Goal: Information Seeking & Learning: Learn about a topic

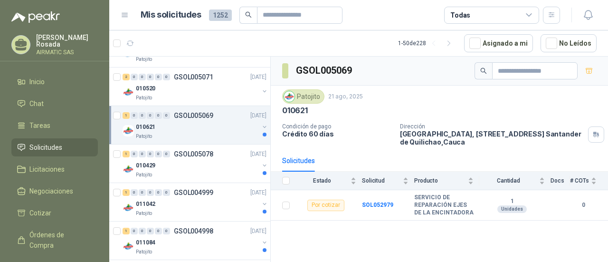
scroll to position [538, 0]
click at [226, 162] on div "010429" at bounding box center [197, 164] width 123 height 11
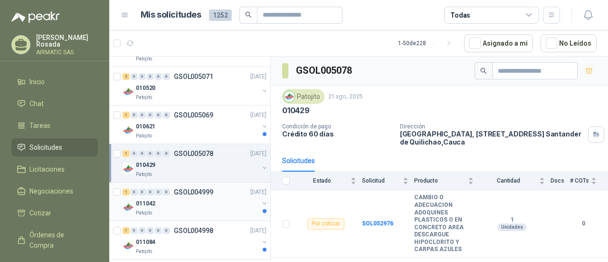
click at [215, 204] on div "011042" at bounding box center [197, 203] width 123 height 11
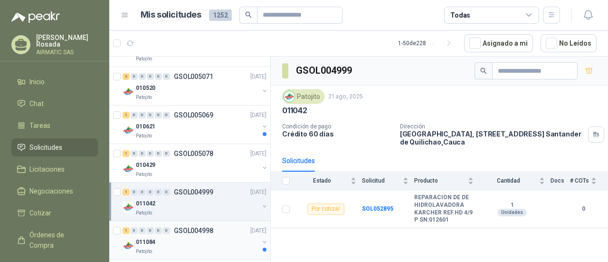
click at [176, 243] on div "011084" at bounding box center [197, 241] width 123 height 11
click at [207, 251] on div "Patojito" at bounding box center [197, 252] width 123 height 8
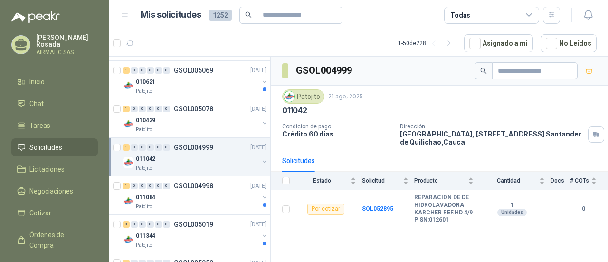
scroll to position [585, 0]
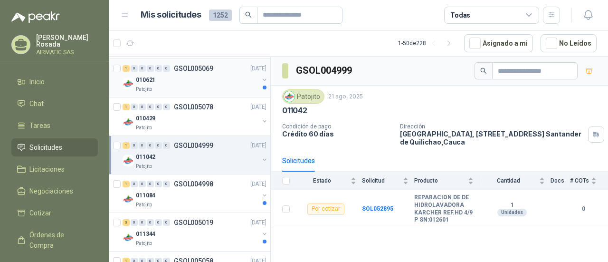
click at [220, 74] on div "010621" at bounding box center [197, 79] width 123 height 11
click at [192, 82] on div "010621" at bounding box center [197, 79] width 123 height 11
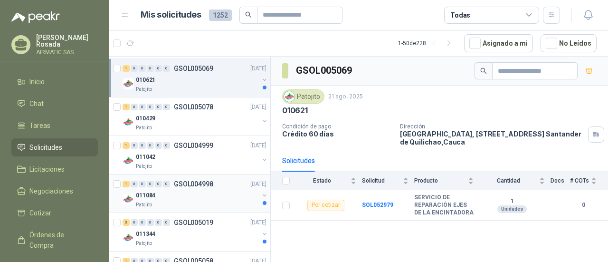
click at [172, 193] on div "011084" at bounding box center [197, 195] width 123 height 11
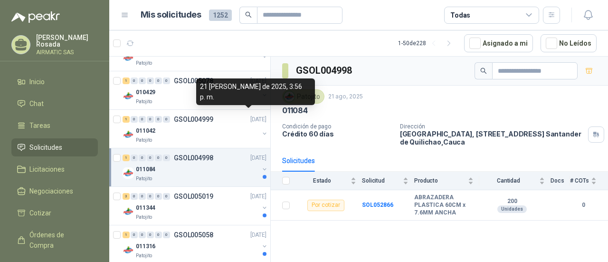
scroll to position [614, 0]
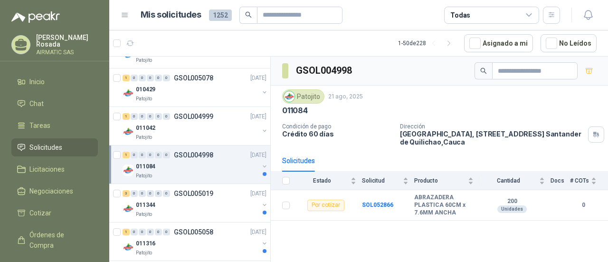
click at [238, 179] on div "1 0 0 0 0 0 GSOL004998 21/08/25 011084 Patojito" at bounding box center [189, 164] width 161 height 38
click at [223, 203] on div "011344" at bounding box center [197, 204] width 123 height 11
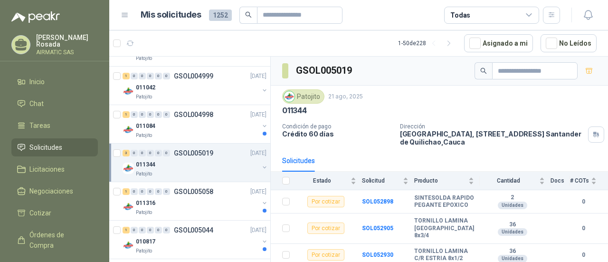
scroll to position [656, 0]
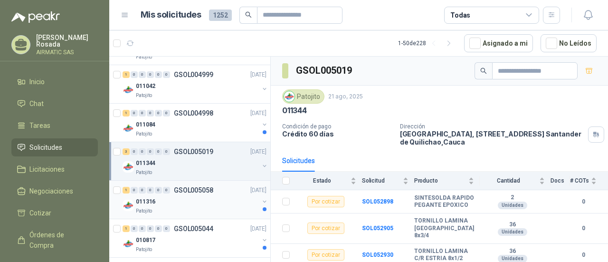
click at [204, 190] on p "GSOL005058" at bounding box center [193, 190] width 39 height 7
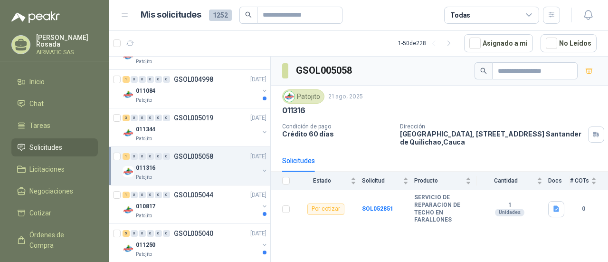
scroll to position [692, 0]
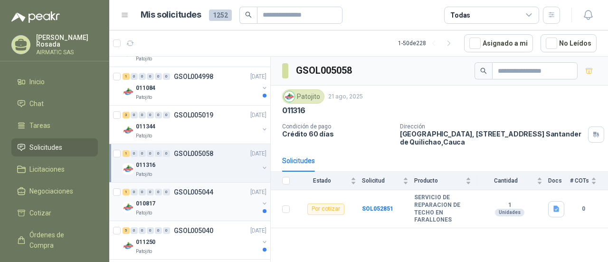
click at [219, 201] on div "010817" at bounding box center [197, 203] width 123 height 11
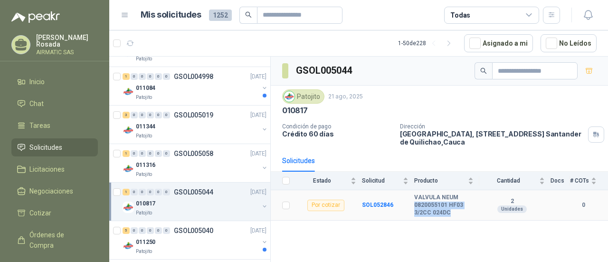
drag, startPoint x: 448, startPoint y: 211, endPoint x: 414, endPoint y: 202, distance: 34.6
click at [414, 202] on b "VALVULA NEUM 0820055101 HF03 3/2CC 024DC" at bounding box center [443, 205] width 59 height 22
click at [509, 217] on td "2 Unidades" at bounding box center [514, 205] width 71 height 30
click at [180, 239] on div "011250" at bounding box center [197, 241] width 123 height 11
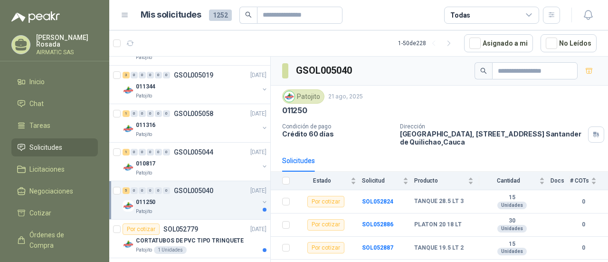
scroll to position [768, 0]
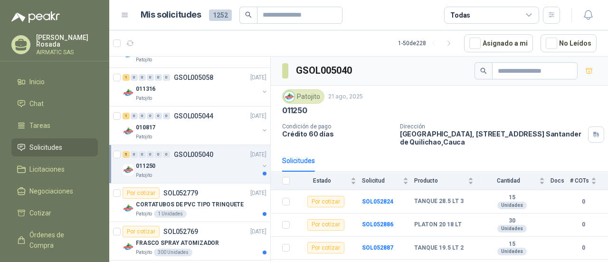
click at [231, 163] on div "011250" at bounding box center [197, 165] width 123 height 11
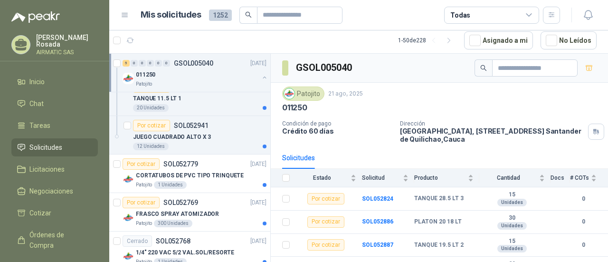
scroll to position [987, 0]
click at [202, 174] on p "CORTATUBOS DE PVC TIPO TRINQUETE" at bounding box center [190, 175] width 108 height 9
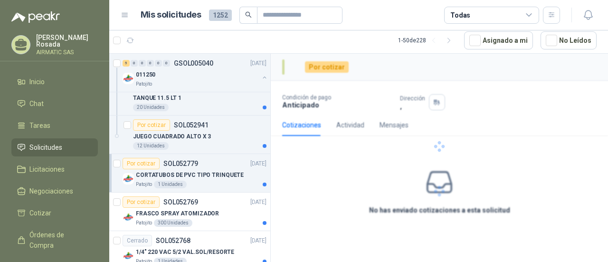
click at [202, 174] on p "CORTATUBOS DE PVC TIPO TRINQUETE" at bounding box center [190, 175] width 108 height 9
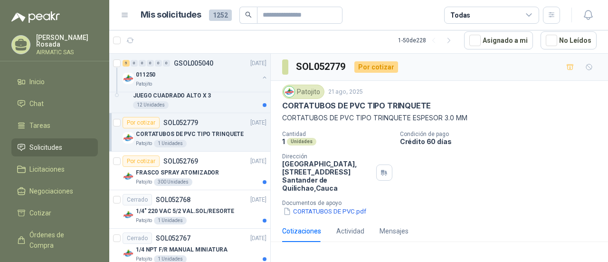
scroll to position [1029, 0]
click at [202, 178] on div "Patojito 300 Unidades" at bounding box center [201, 182] width 131 height 8
